Goal: Task Accomplishment & Management: Manage account settings

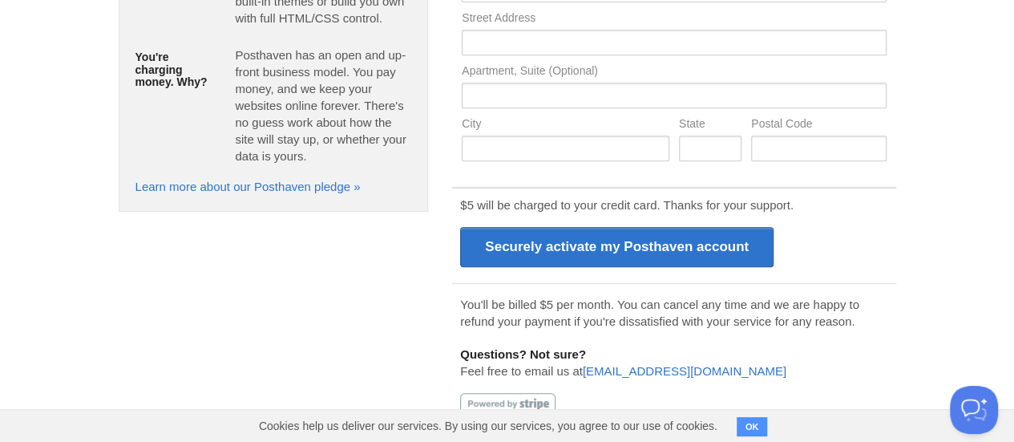
scroll to position [351, 0]
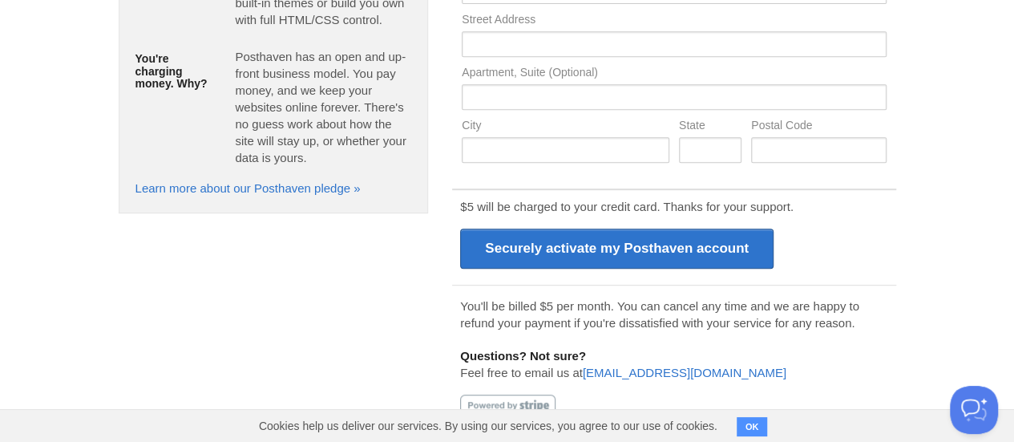
click at [761, 424] on button "OK" at bounding box center [751, 426] width 31 height 19
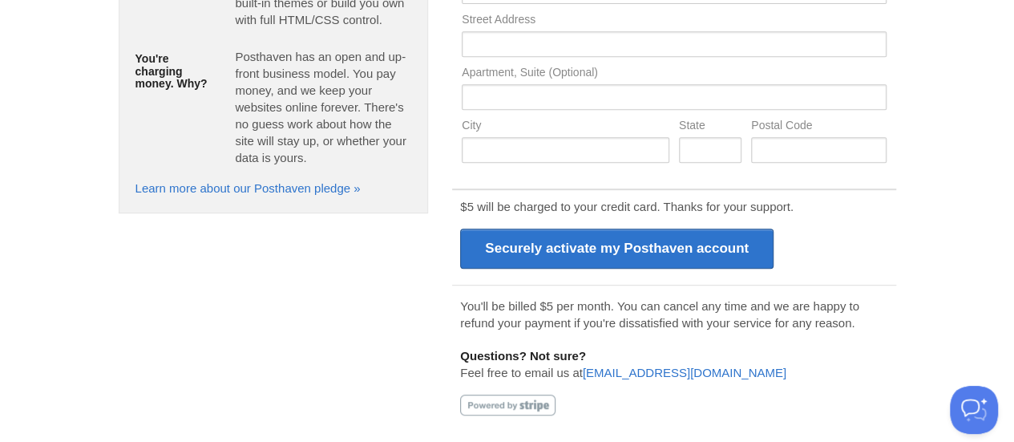
scroll to position [0, 0]
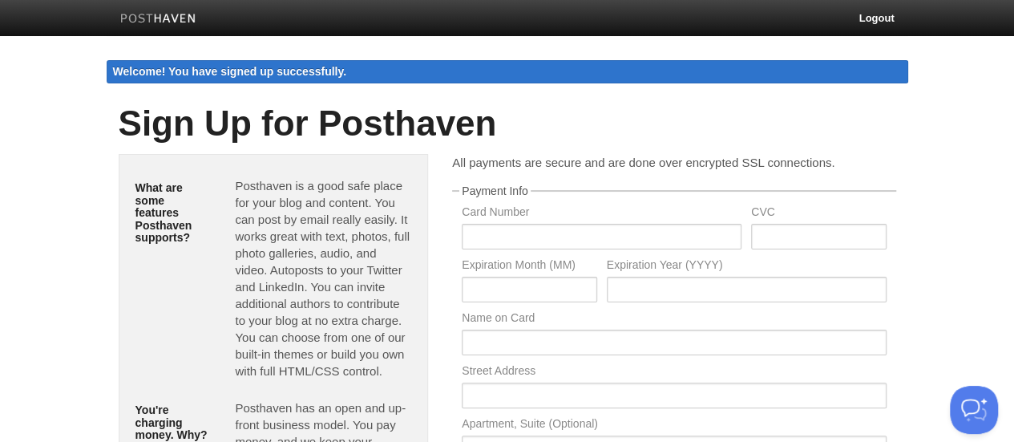
click at [170, 20] on img at bounding box center [158, 20] width 76 height 12
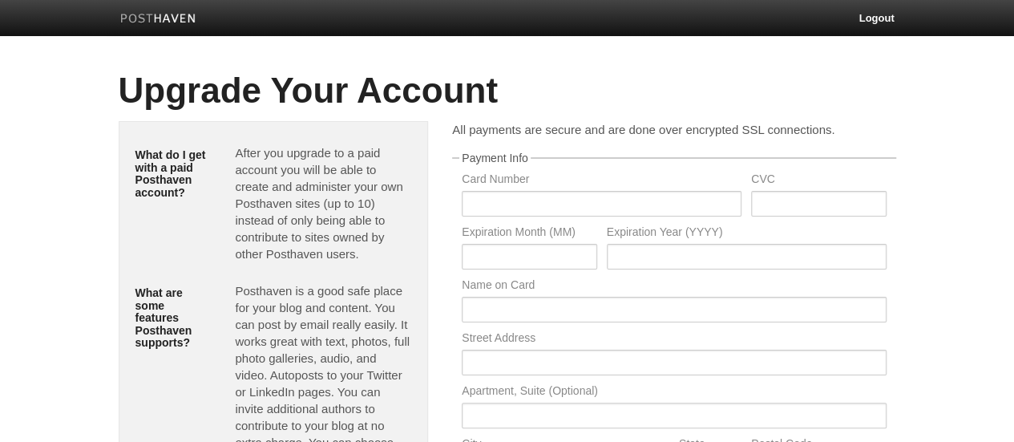
scroll to position [298, 0]
